Goal: Information Seeking & Learning: Learn about a topic

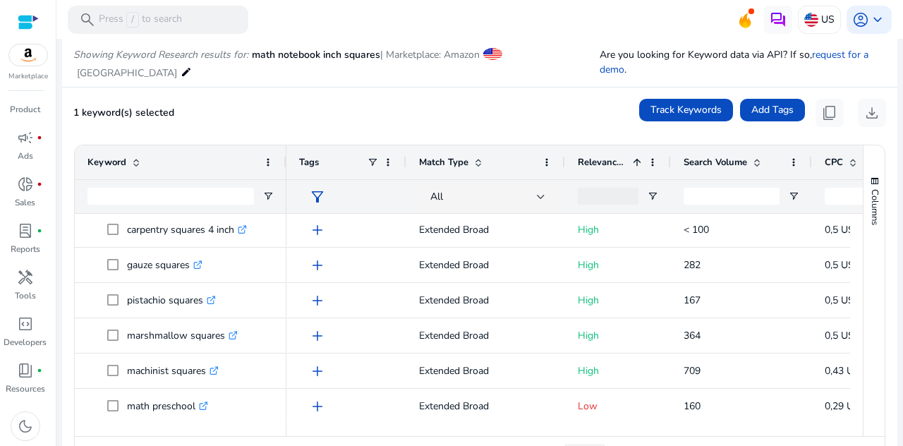
scroll to position [196, 0]
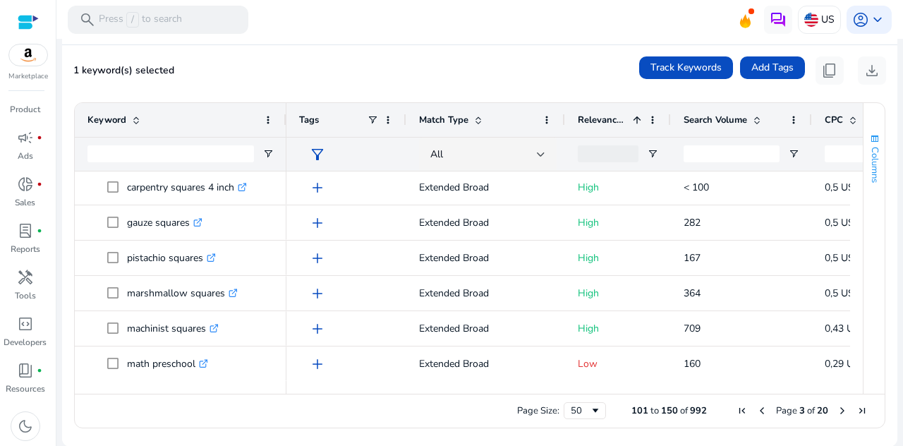
click at [874, 164] on span "Columns" at bounding box center [875, 165] width 13 height 36
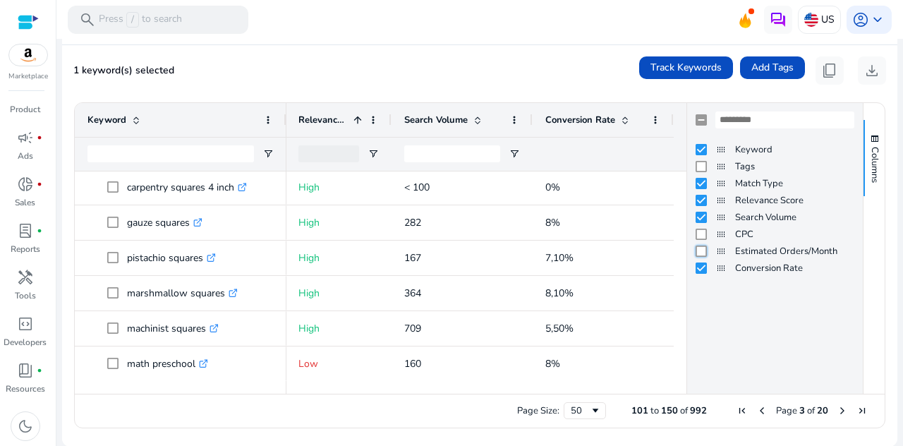
scroll to position [0, 127]
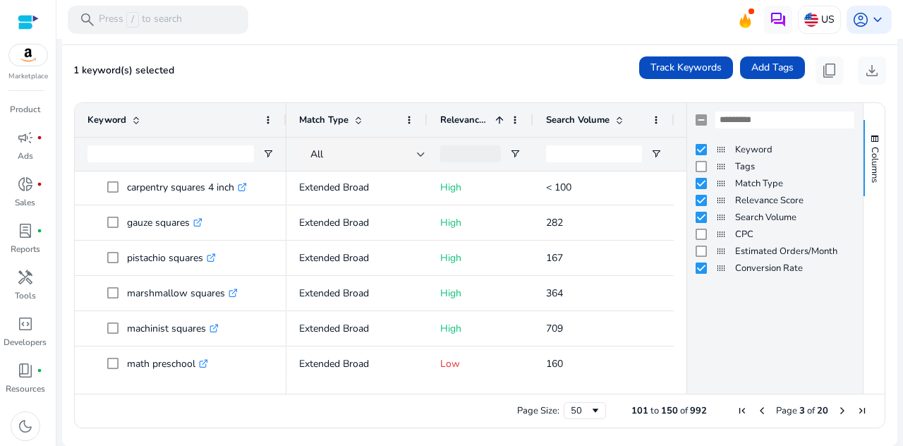
drag, startPoint x: 442, startPoint y: 116, endPoint x: 389, endPoint y: 125, distance: 54.4
click at [389, 125] on div "Match Type" at bounding box center [357, 120] width 141 height 34
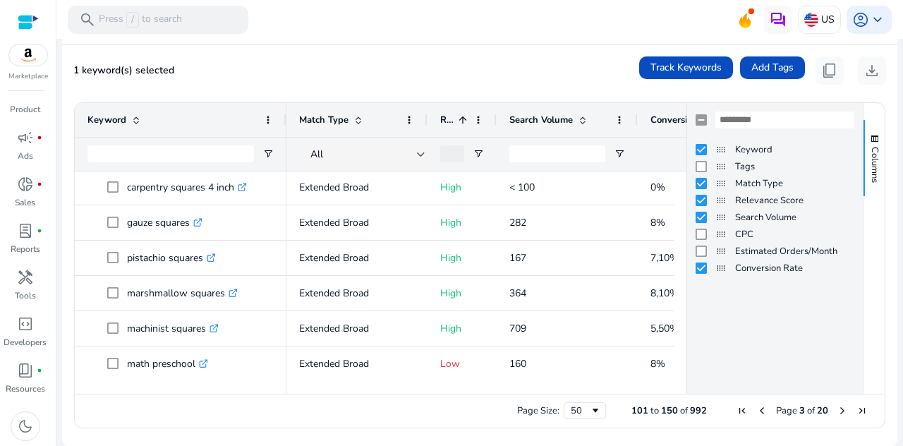
drag, startPoint x: 532, startPoint y: 118, endPoint x: 487, endPoint y: 123, distance: 45.4
click at [493, 123] on div at bounding box center [496, 120] width 6 height 34
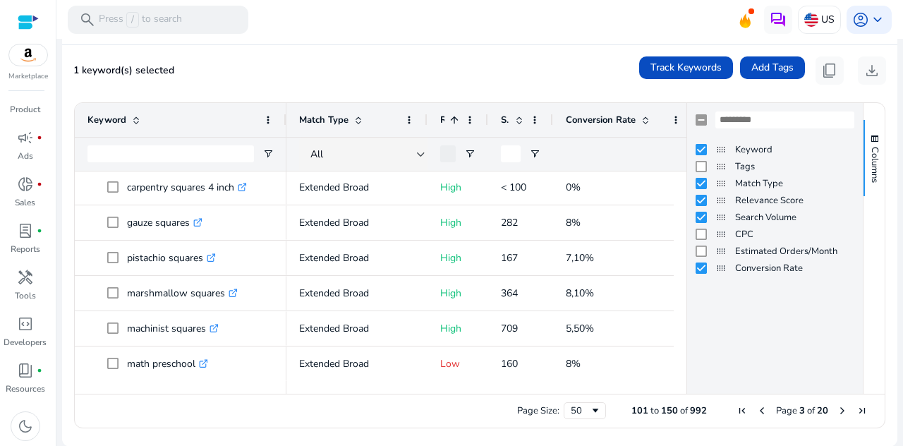
drag, startPoint x: 627, startPoint y: 113, endPoint x: 550, endPoint y: 126, distance: 77.4
click at [550, 126] on div at bounding box center [553, 120] width 6 height 34
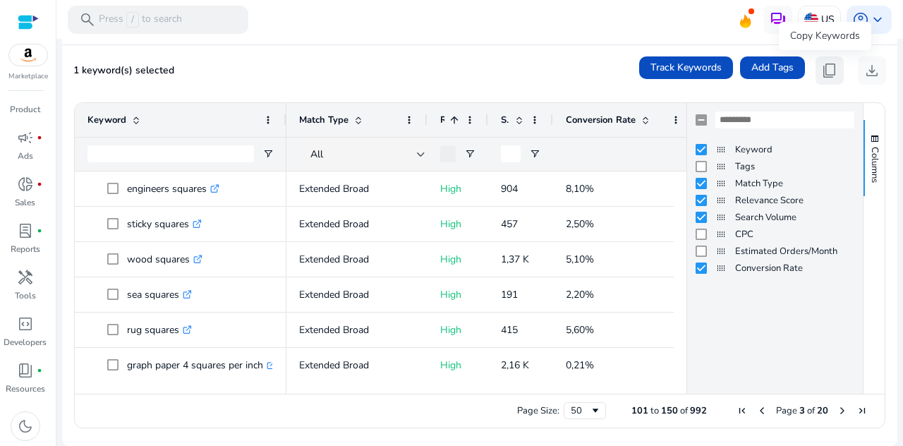
click at [821, 71] on span "content_copy" at bounding box center [829, 70] width 17 height 17
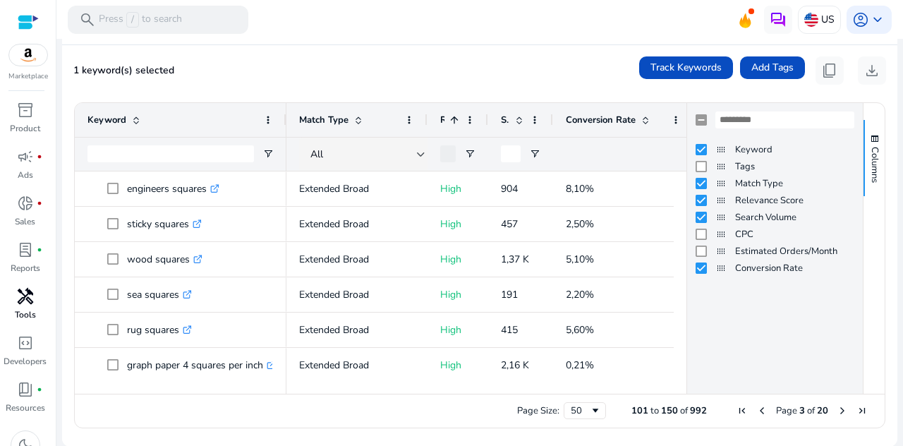
scroll to position [0, 0]
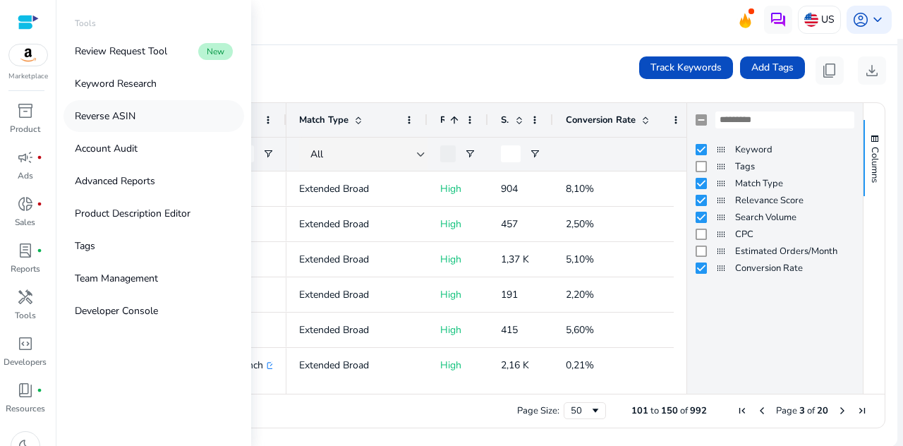
click at [126, 114] on p "Reverse ASIN" at bounding box center [105, 116] width 61 height 15
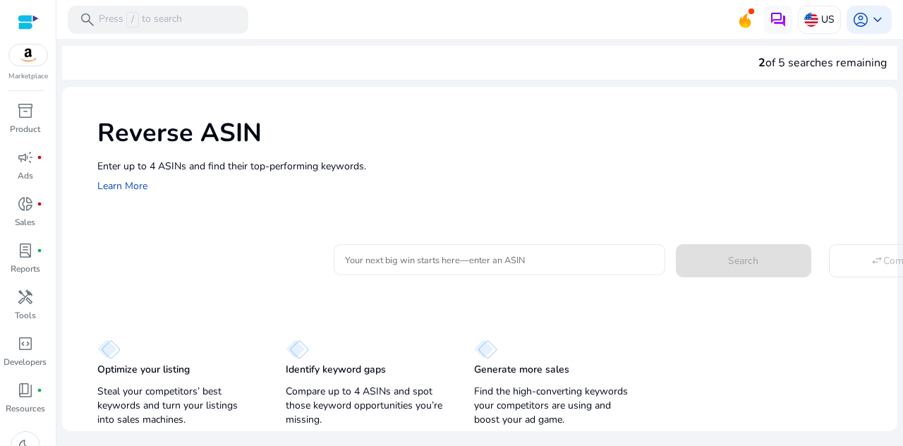
click at [445, 260] on input "Your next big win starts here—enter an ASIN" at bounding box center [499, 260] width 309 height 16
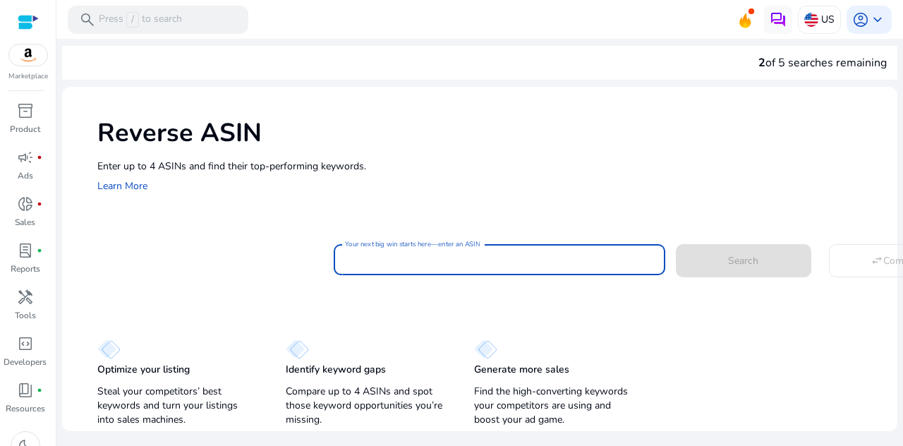
paste input "**********"
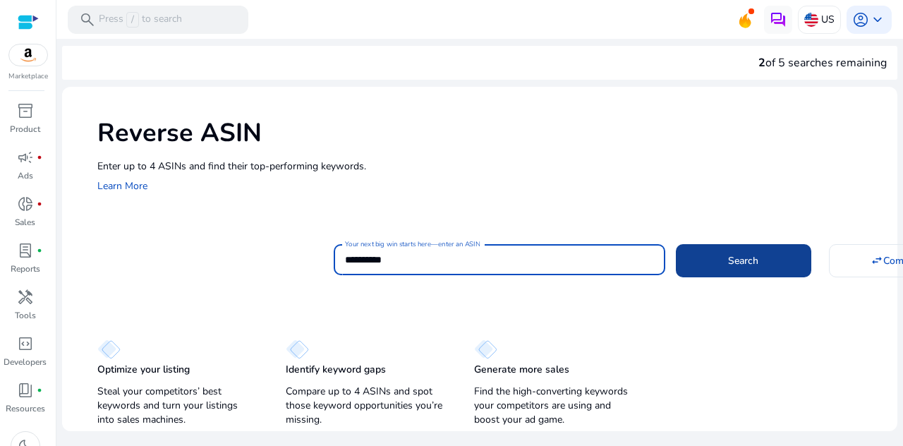
type input "**********"
click at [734, 252] on span at bounding box center [743, 260] width 135 height 34
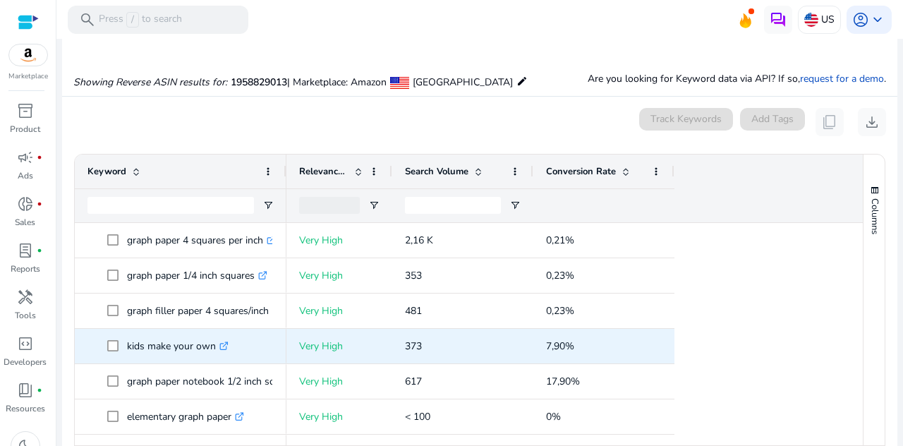
scroll to position [151, 0]
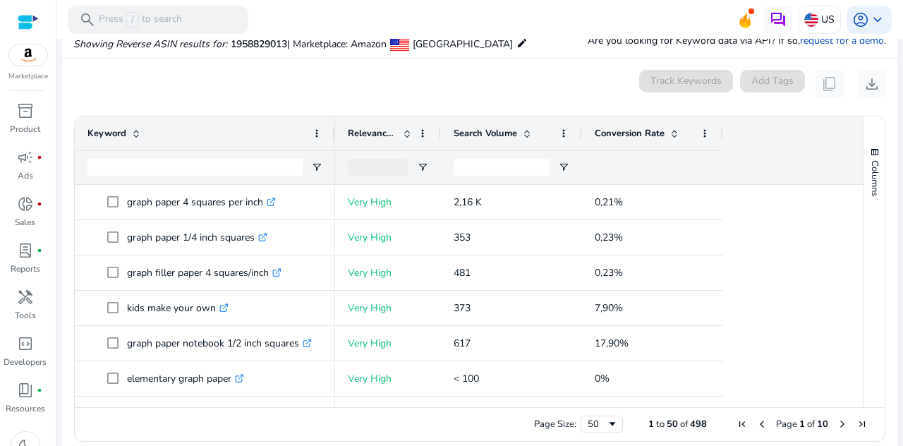
drag, startPoint x: 284, startPoint y: 140, endPoint x: 333, endPoint y: 133, distance: 49.2
click at [333, 133] on div at bounding box center [335, 133] width 6 height 34
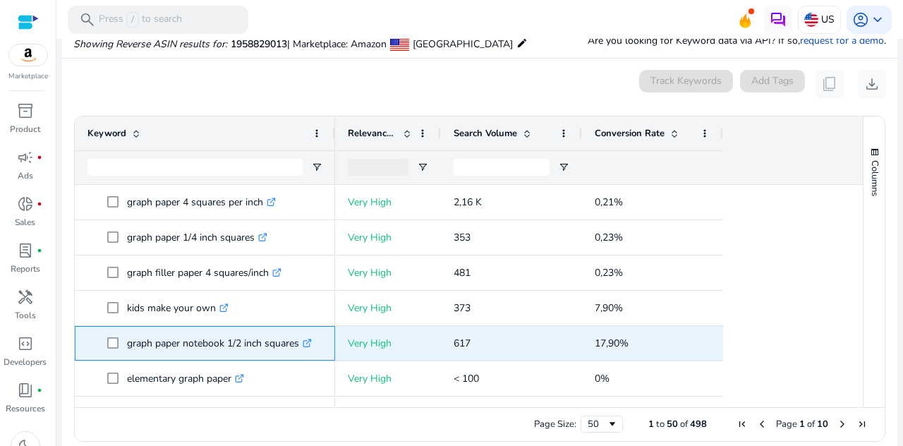
click at [219, 344] on p "graph paper notebook 1/2 inch squares .st0{fill:#2c8af8}" at bounding box center [219, 343] width 185 height 29
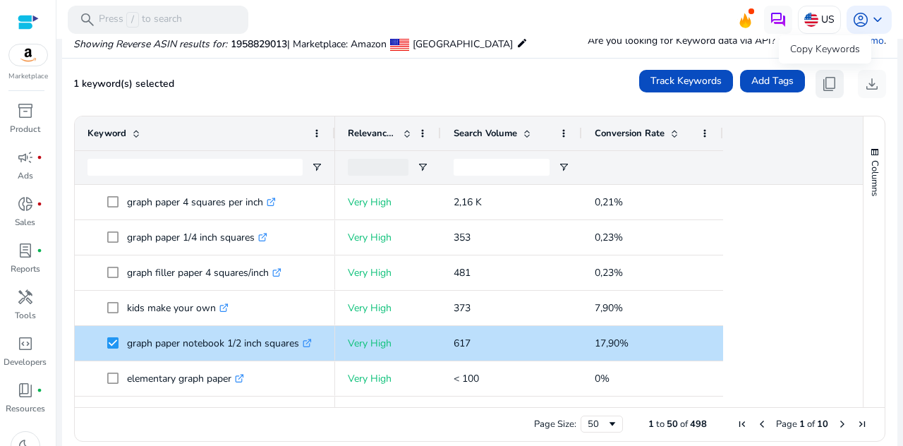
click at [821, 81] on span "content_copy" at bounding box center [829, 84] width 17 height 17
click at [821, 80] on span "content_copy" at bounding box center [829, 84] width 17 height 17
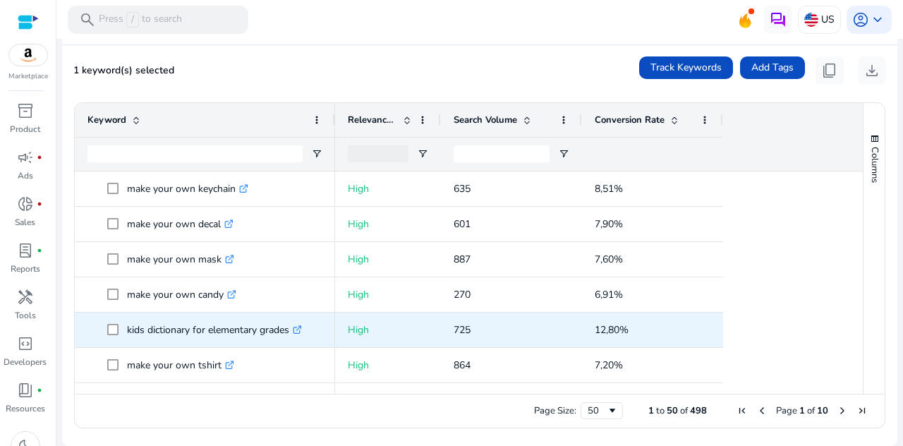
scroll to position [1541, 0]
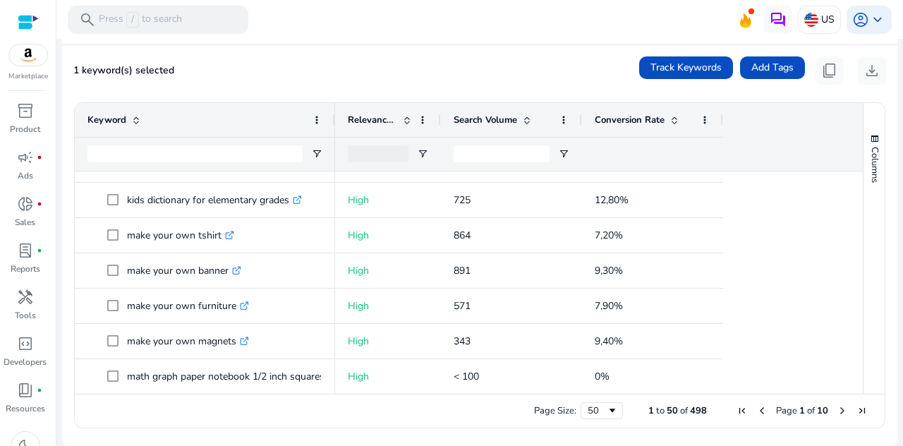
click at [628, 121] on span "Conversion Rate" at bounding box center [630, 120] width 70 height 13
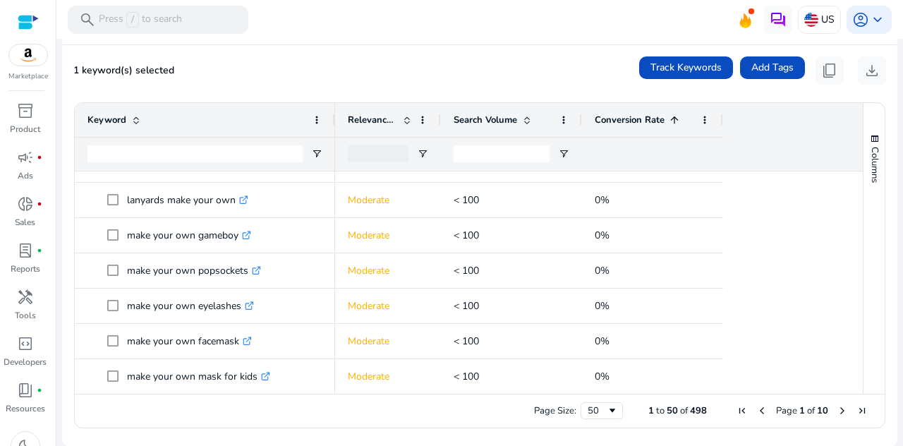
click at [628, 121] on span "Conversion Rate" at bounding box center [630, 120] width 70 height 13
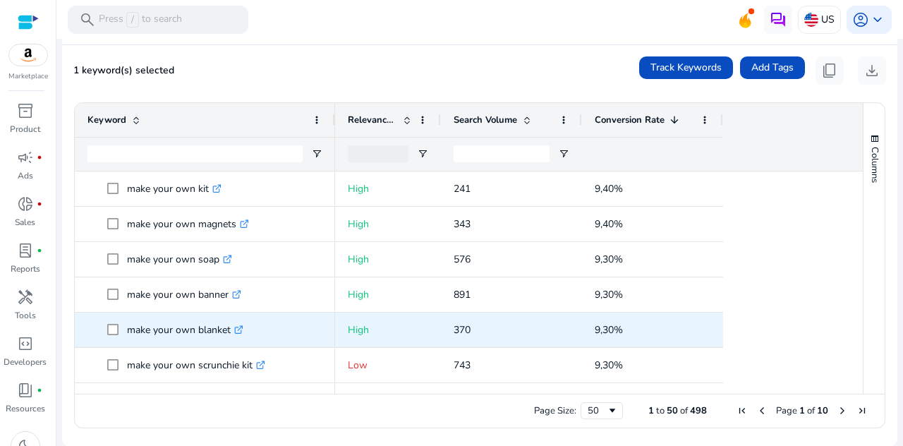
scroll to position [988, 0]
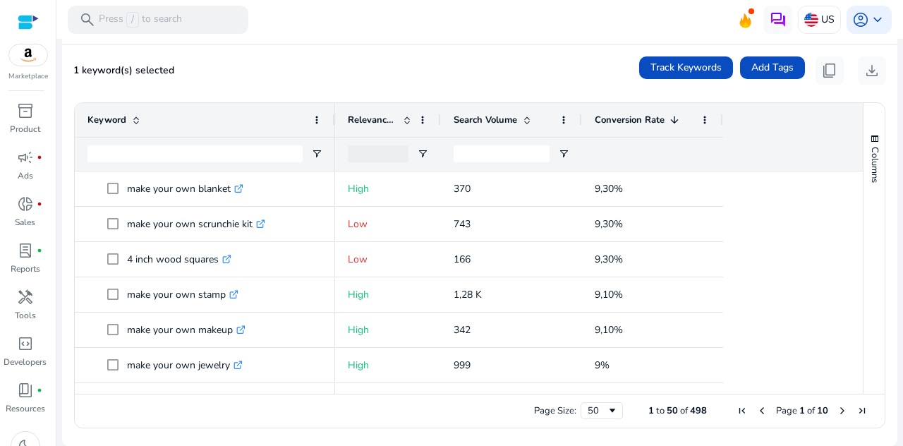
click at [465, 115] on span "Search Volume" at bounding box center [486, 120] width 64 height 13
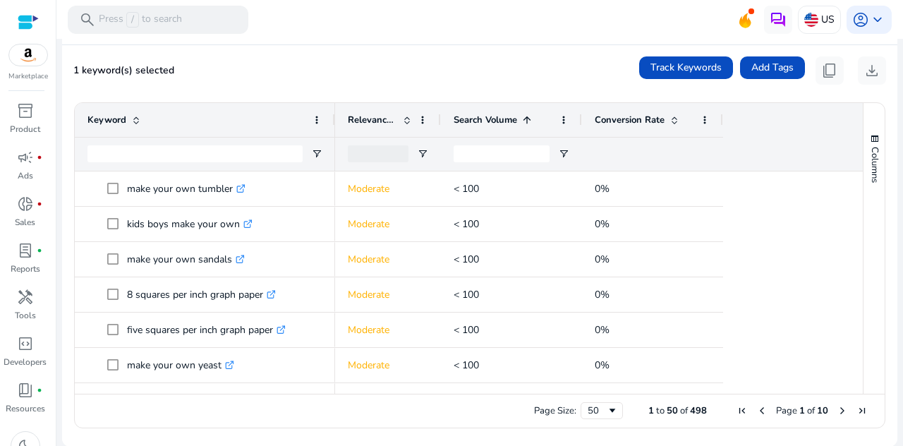
click at [465, 115] on span "Search Volume" at bounding box center [486, 120] width 64 height 13
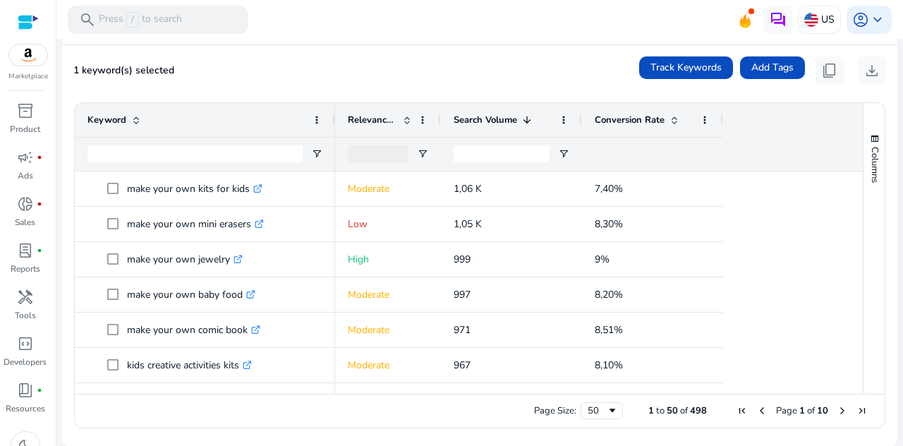
scroll to position [1541, 0]
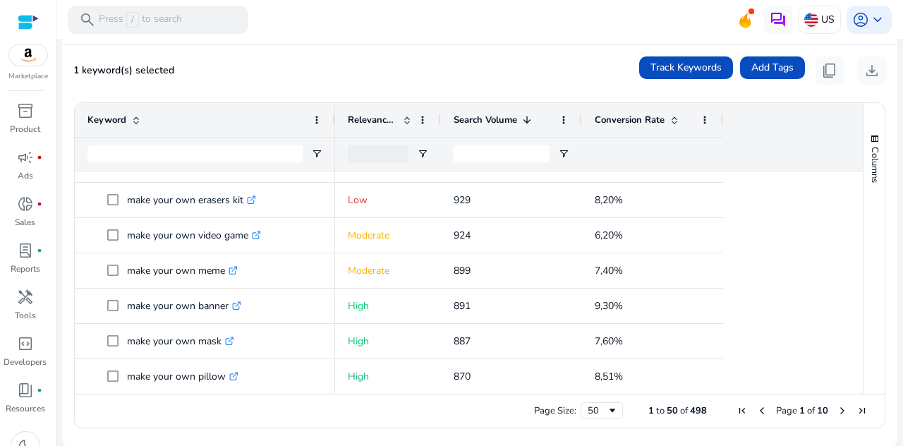
click at [373, 122] on span "Relevance Score" at bounding box center [372, 120] width 49 height 13
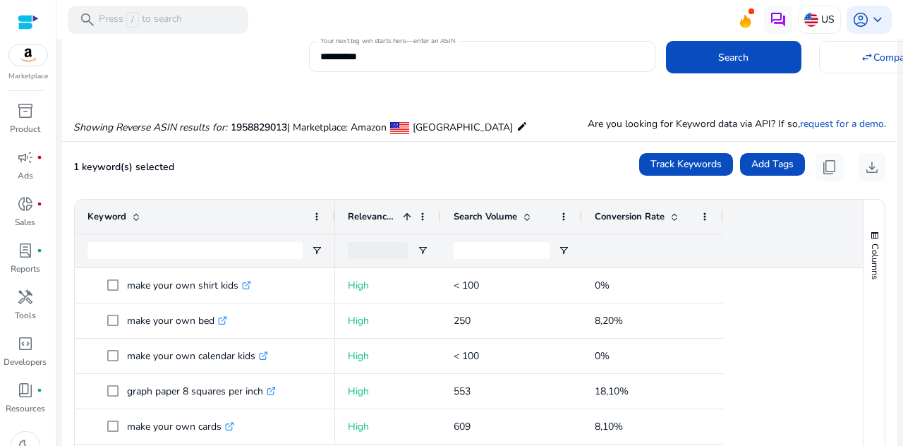
scroll to position [0, 0]
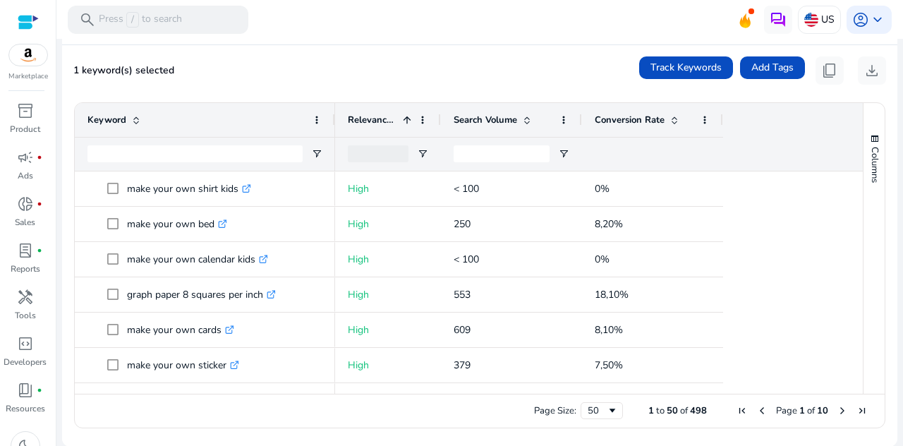
click at [218, 119] on div "Keyword" at bounding box center [197, 120] width 219 height 27
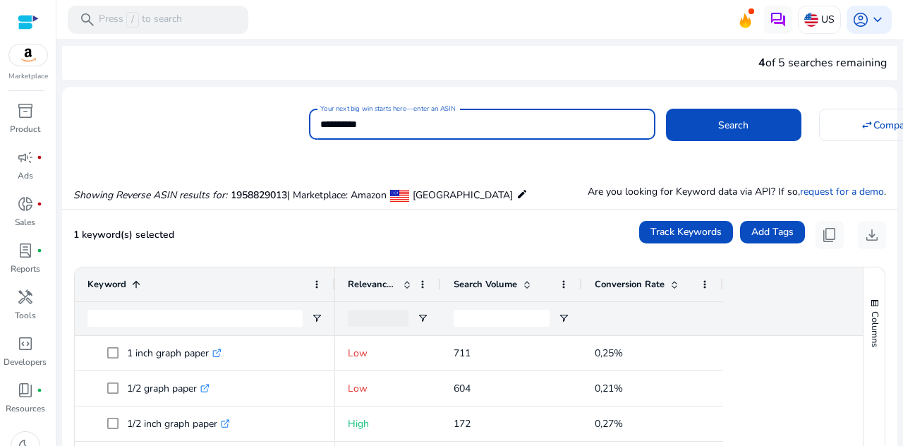
drag, startPoint x: 422, startPoint y: 122, endPoint x: 286, endPoint y: 121, distance: 136.2
click at [286, 121] on div "**********" at bounding box center [474, 122] width 824 height 35
paste input
click at [721, 126] on span "Search" at bounding box center [733, 125] width 30 height 15
type input "**********"
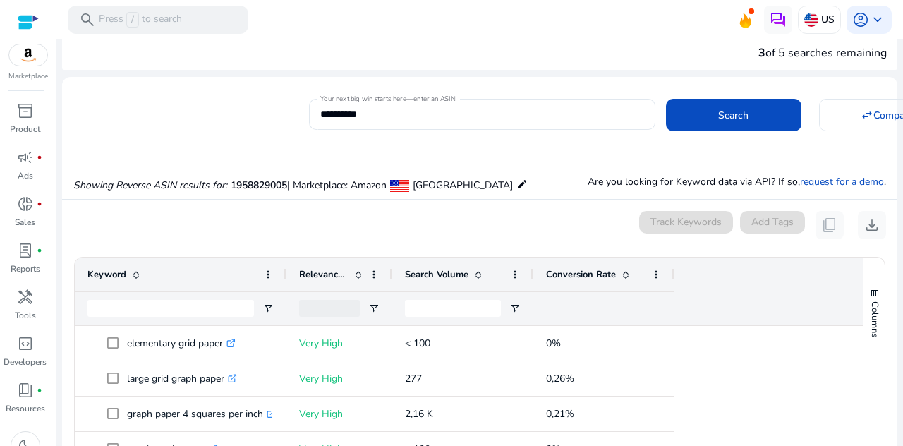
drag, startPoint x: 896, startPoint y: 195, endPoint x: 889, endPoint y: 299, distance: 103.3
click at [889, 299] on mat-sidenav-content "**********" at bounding box center [479, 223] width 847 height 446
click at [893, 268] on mat-sidenav-content "**********" at bounding box center [479, 223] width 847 height 446
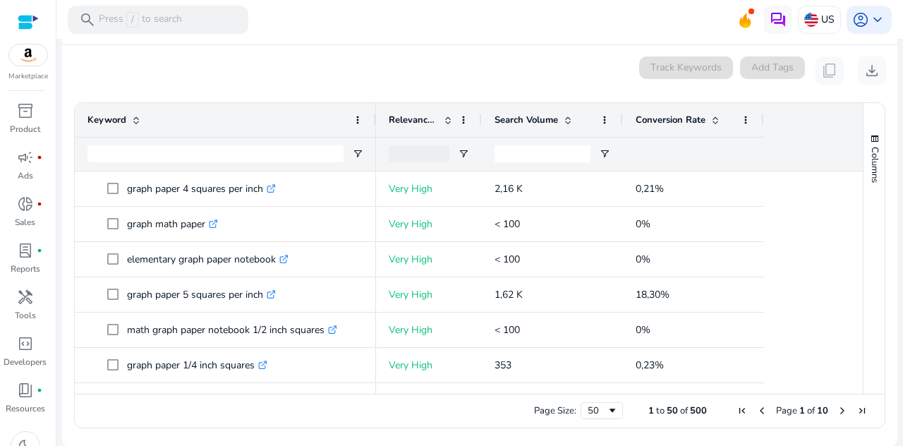
drag, startPoint x: 284, startPoint y: 121, endPoint x: 373, endPoint y: 119, distance: 89.7
click at [373, 119] on div at bounding box center [376, 120] width 6 height 34
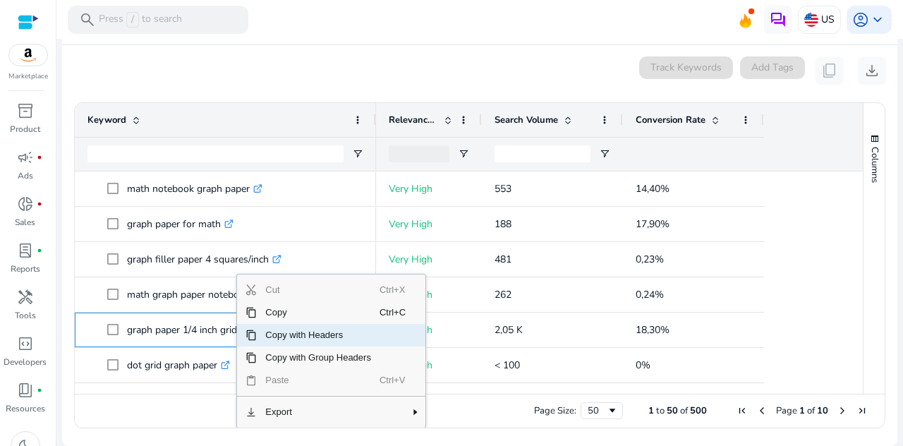
click at [275, 77] on div "0 keyword(s) selected Track Keywords Add Tags content_copy download" at bounding box center [479, 70] width 813 height 28
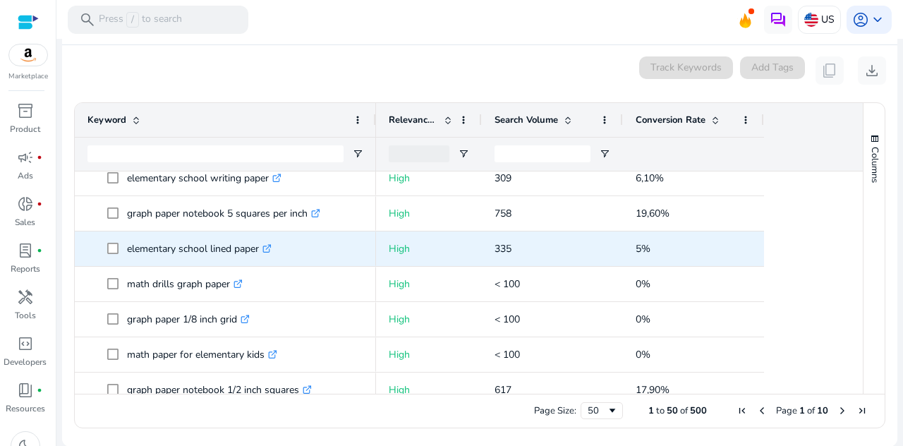
scroll to position [906, 0]
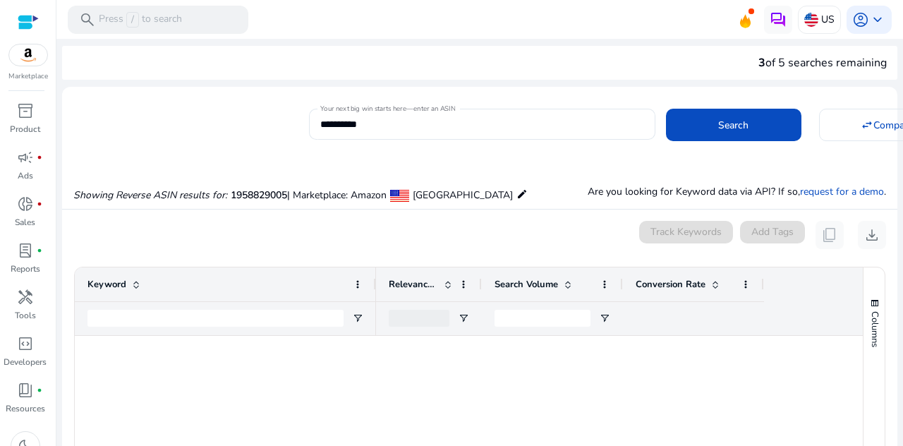
scroll to position [906, 0]
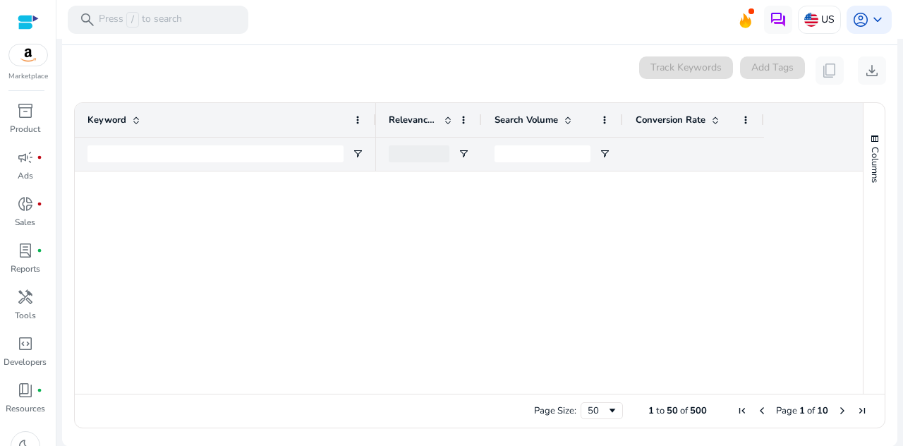
scroll to position [906, 0]
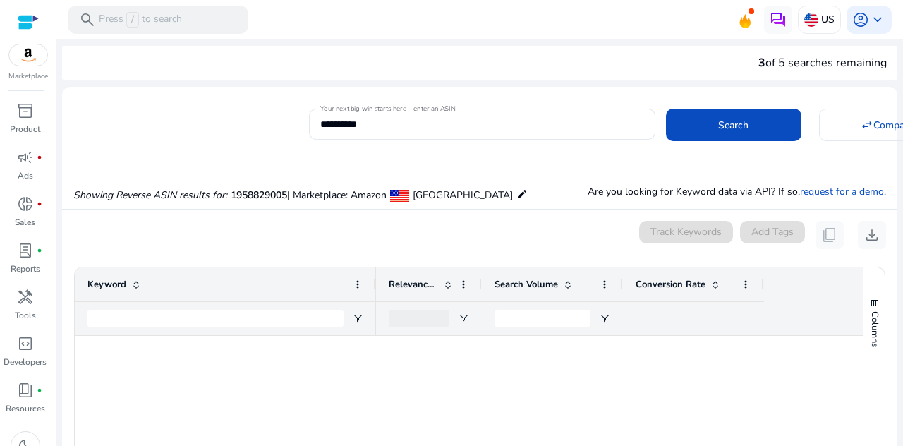
scroll to position [906, 0]
